Goal: Information Seeking & Learning: Learn about a topic

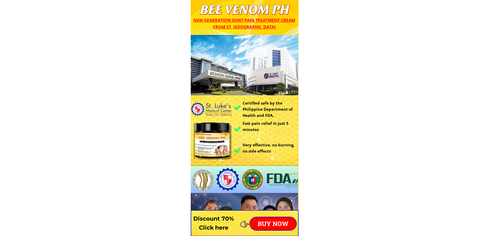
drag, startPoint x: 397, startPoint y: 56, endPoint x: 404, endPoint y: 47, distance: 11.4
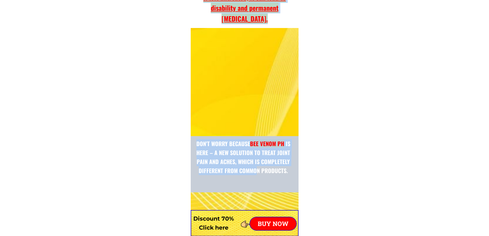
scroll to position [4539, 0]
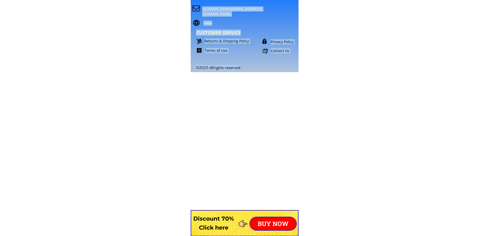
drag, startPoint x: 230, startPoint y: 88, endPoint x: 312, endPoint y: 155, distance: 105.6
click at [283, 42] on p "Privacy Policy" at bounding box center [289, 41] width 36 height 5
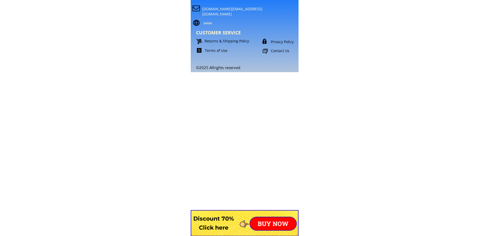
click at [283, 42] on p "Privacy Policy" at bounding box center [289, 41] width 36 height 5
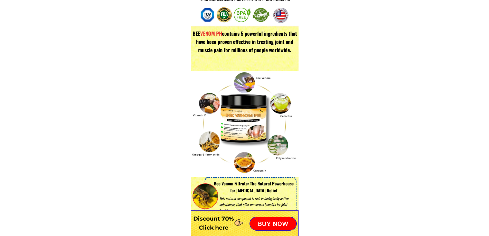
scroll to position [0, 0]
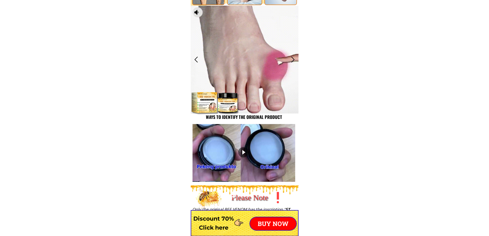
drag, startPoint x: 208, startPoint y: 11, endPoint x: 100, endPoint y: 83, distance: 130.2
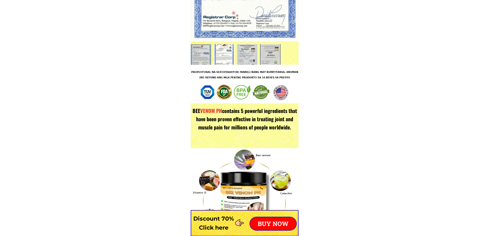
scroll to position [1046, 0]
